Goal: Check status: Check status

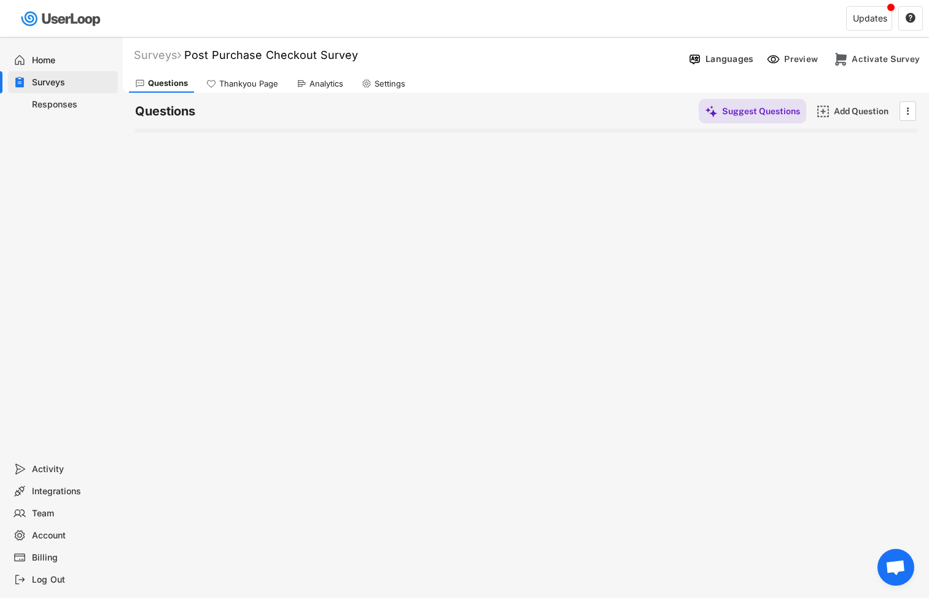
click at [53, 101] on div "Responses" at bounding box center [72, 105] width 81 height 12
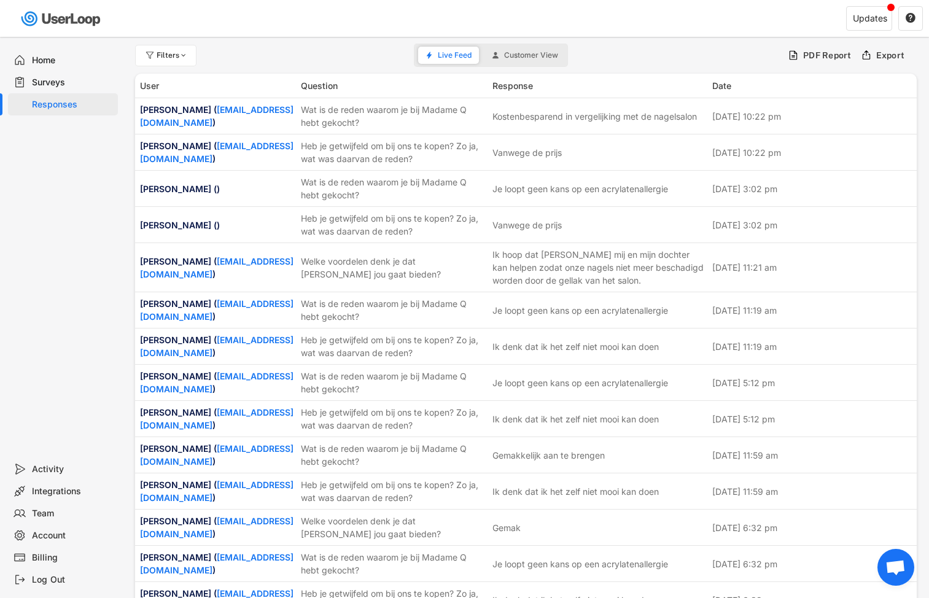
click at [46, 55] on div "Home" at bounding box center [72, 61] width 81 height 12
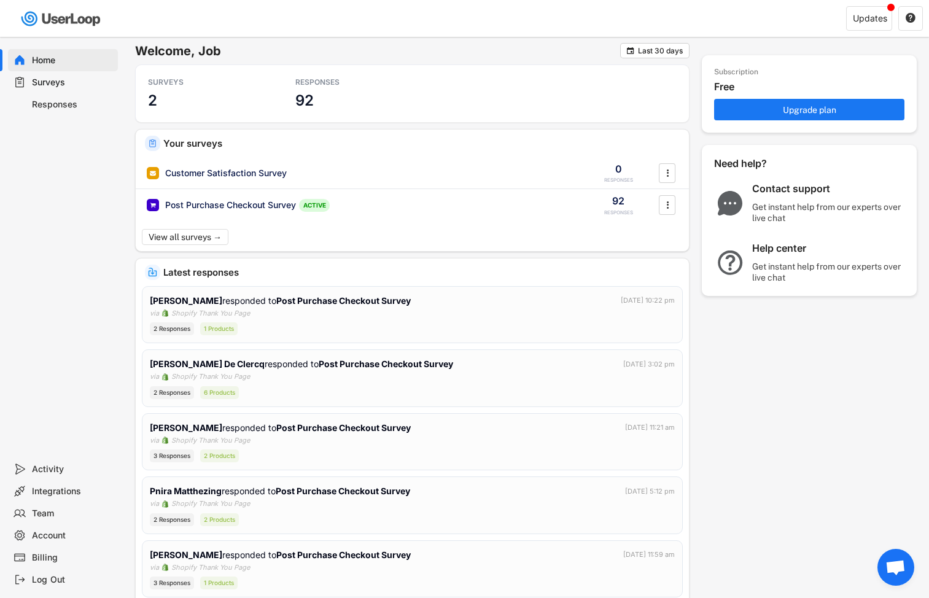
click at [45, 84] on div "Surveys" at bounding box center [72, 83] width 81 height 12
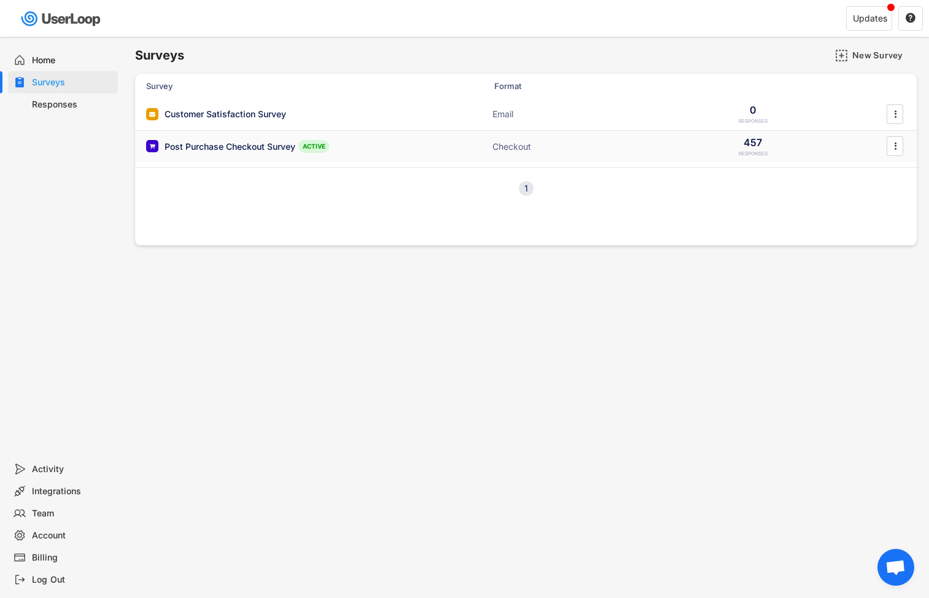
click at [382, 153] on div "Post Purchase Checkout Survey ACTIVE Checkout 457 RESPONSES " at bounding box center [525, 147] width 781 height 32
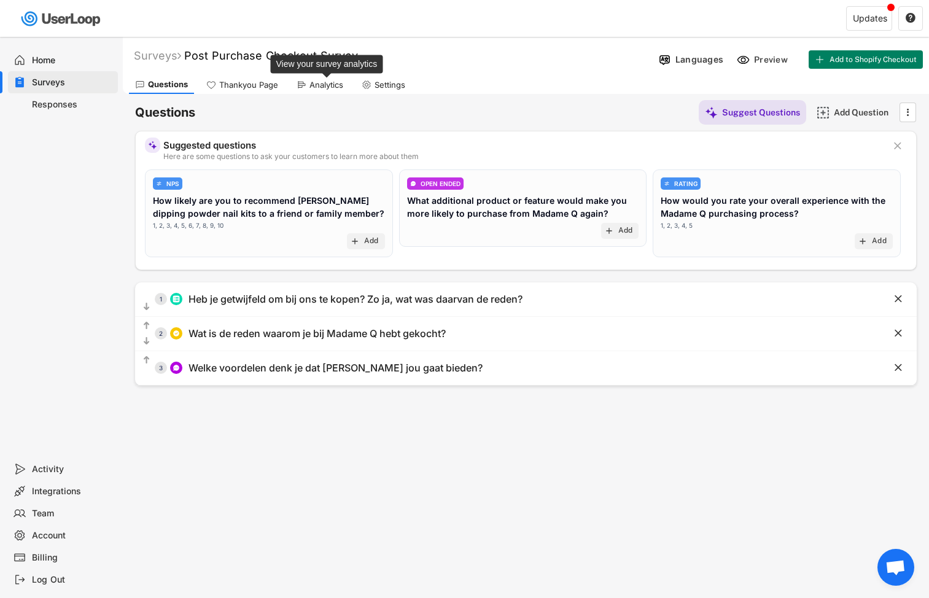
click at [323, 82] on div "Analytics" at bounding box center [326, 85] width 34 height 10
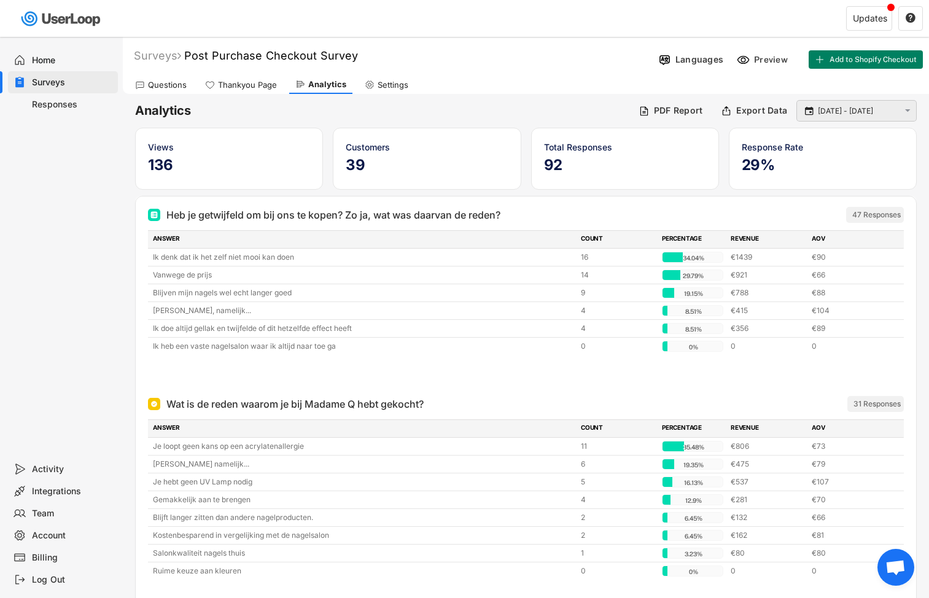
click at [880, 110] on input "[DATE] - [DATE]" at bounding box center [857, 111] width 81 height 12
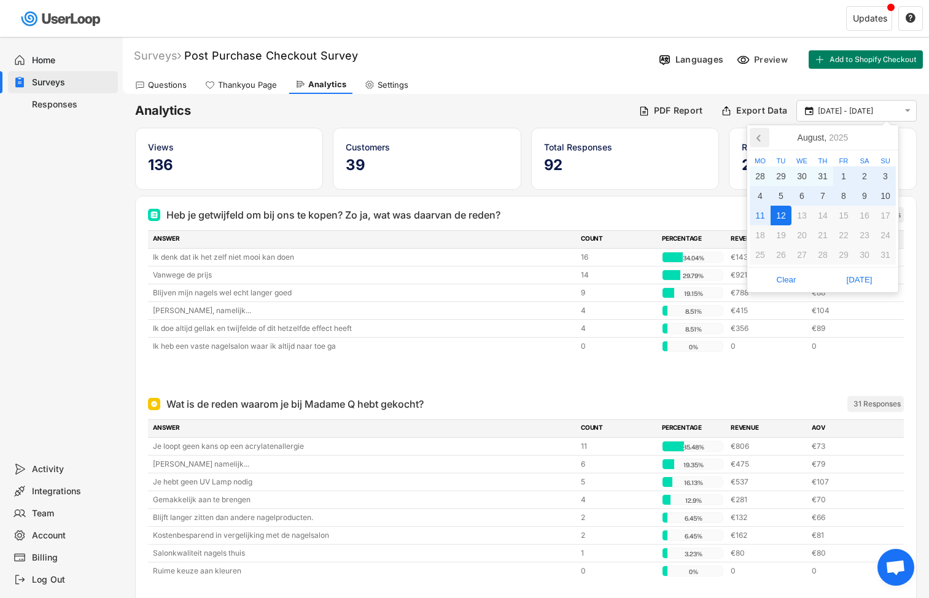
click at [760, 137] on icon at bounding box center [759, 138] width 20 height 20
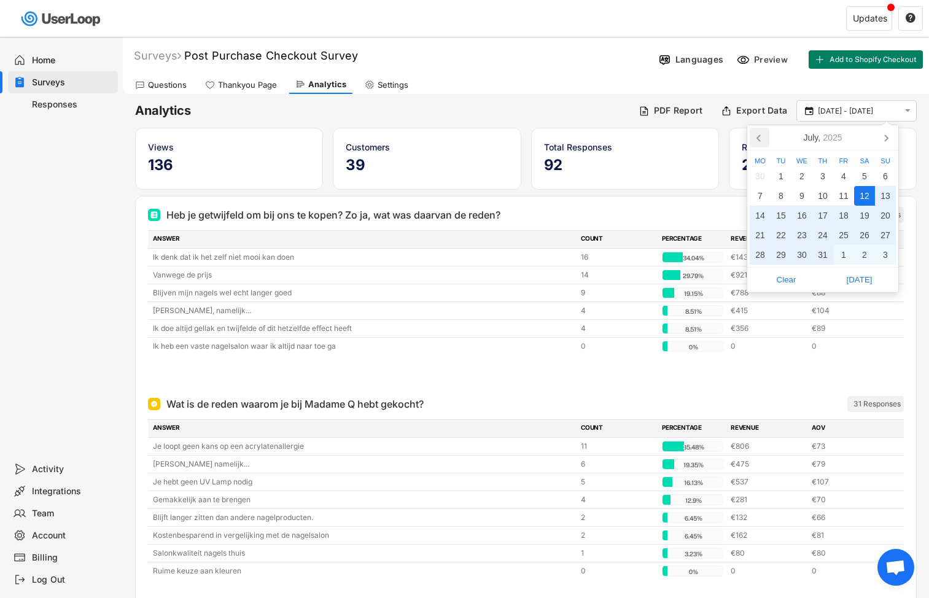
click at [760, 137] on icon at bounding box center [759, 138] width 20 height 20
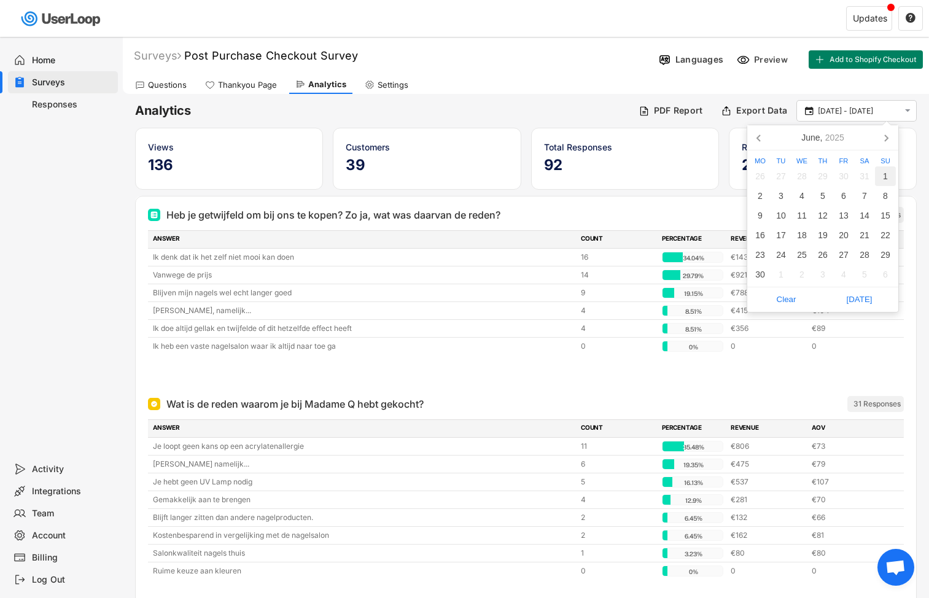
click at [882, 177] on div "1" at bounding box center [885, 176] width 21 height 20
click at [884, 139] on icon at bounding box center [886, 138] width 20 height 20
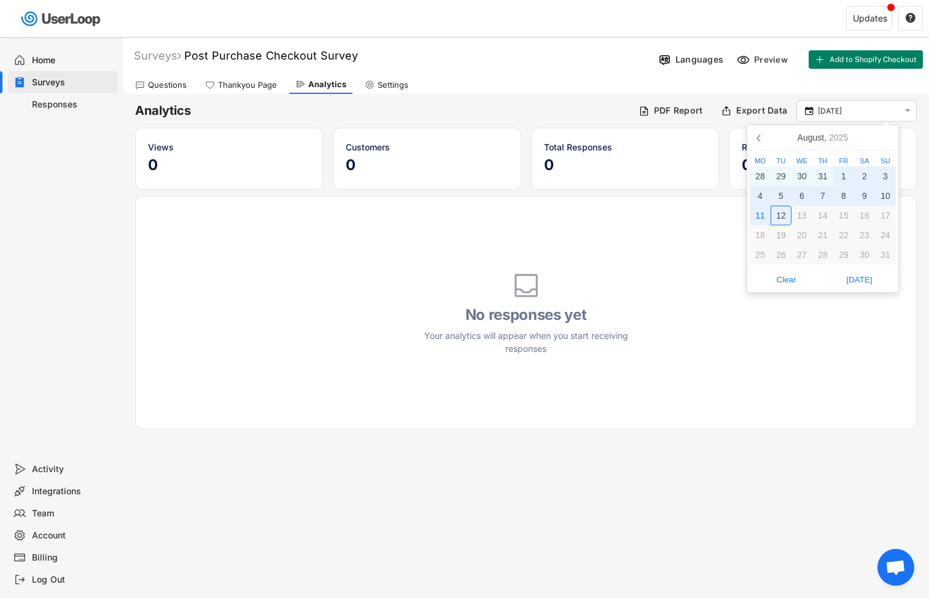
click at [784, 209] on div "12" at bounding box center [780, 216] width 21 height 20
type input "[DATE] - [DATE]"
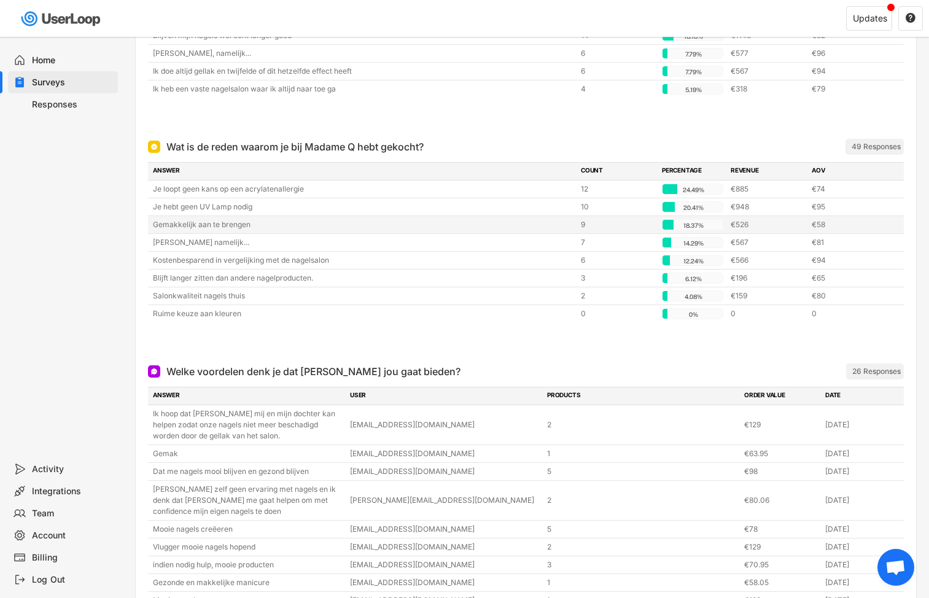
scroll to position [417, 0]
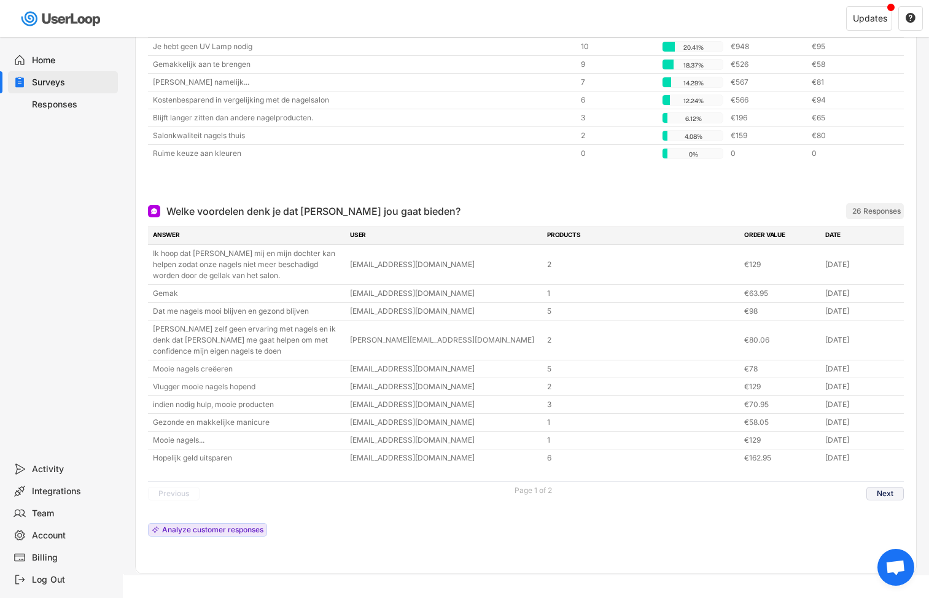
click at [888, 493] on button "Next" at bounding box center [884, 494] width 37 height 14
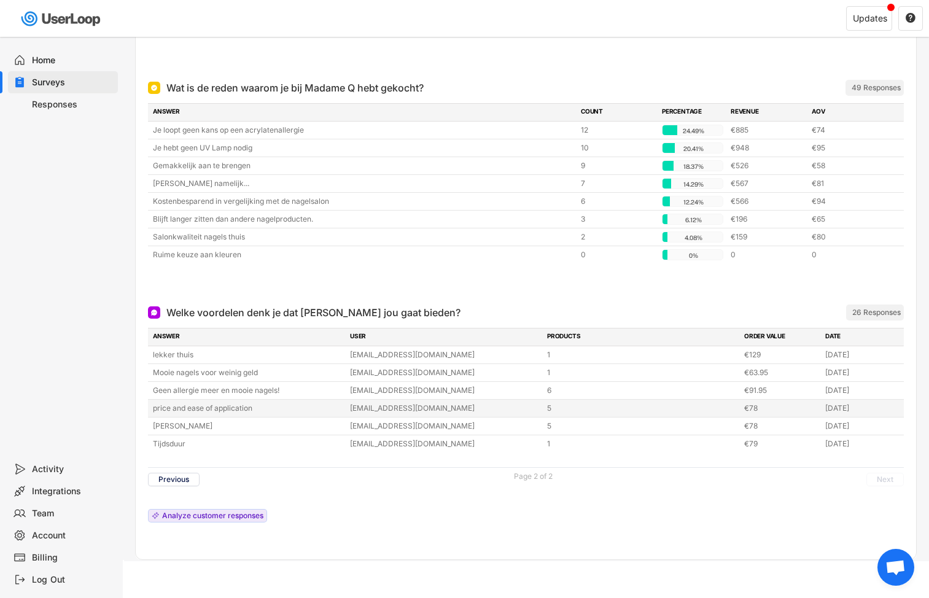
scroll to position [0, 0]
